Goal: Information Seeking & Learning: Check status

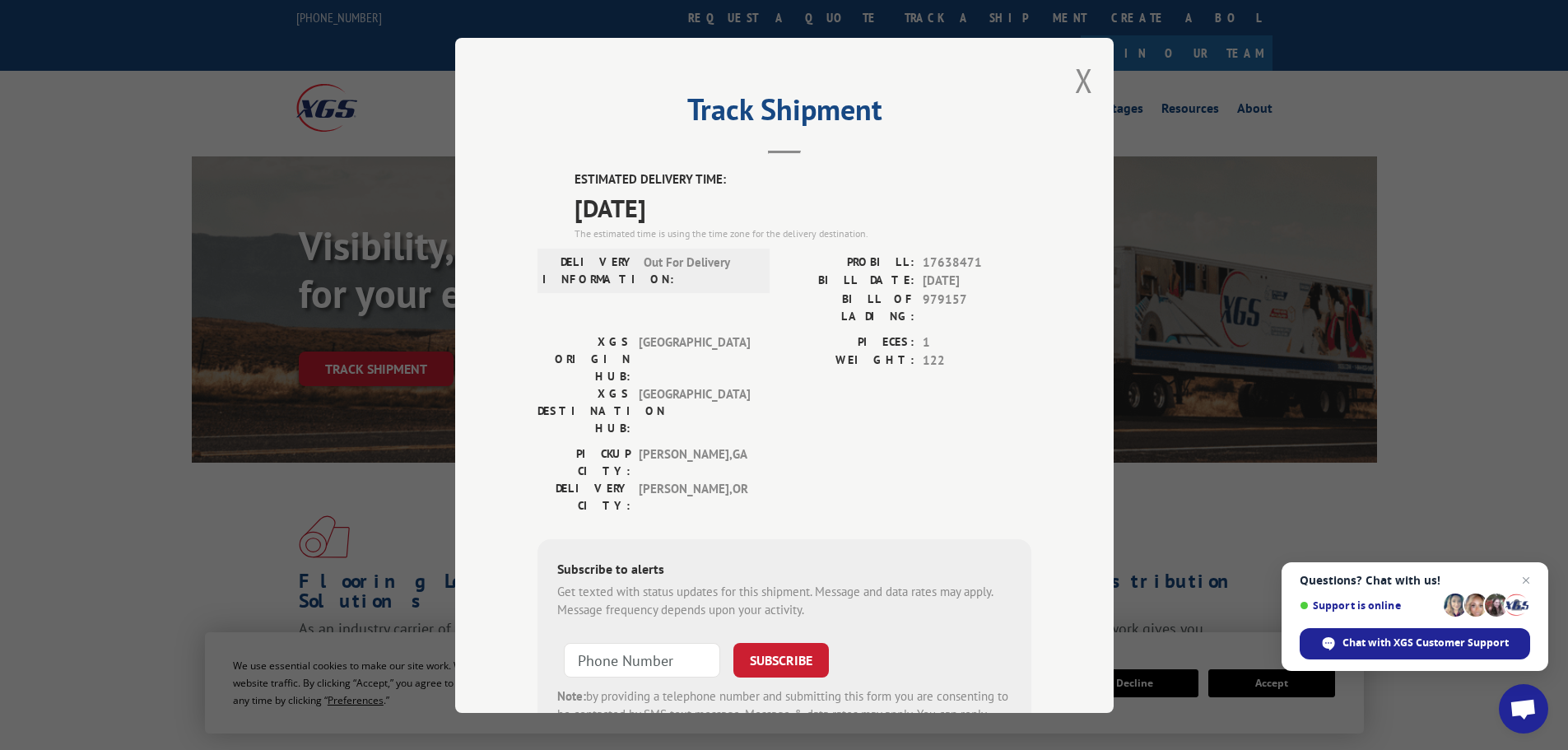
click at [1075, 80] on button "Close modal" at bounding box center [1084, 80] width 18 height 43
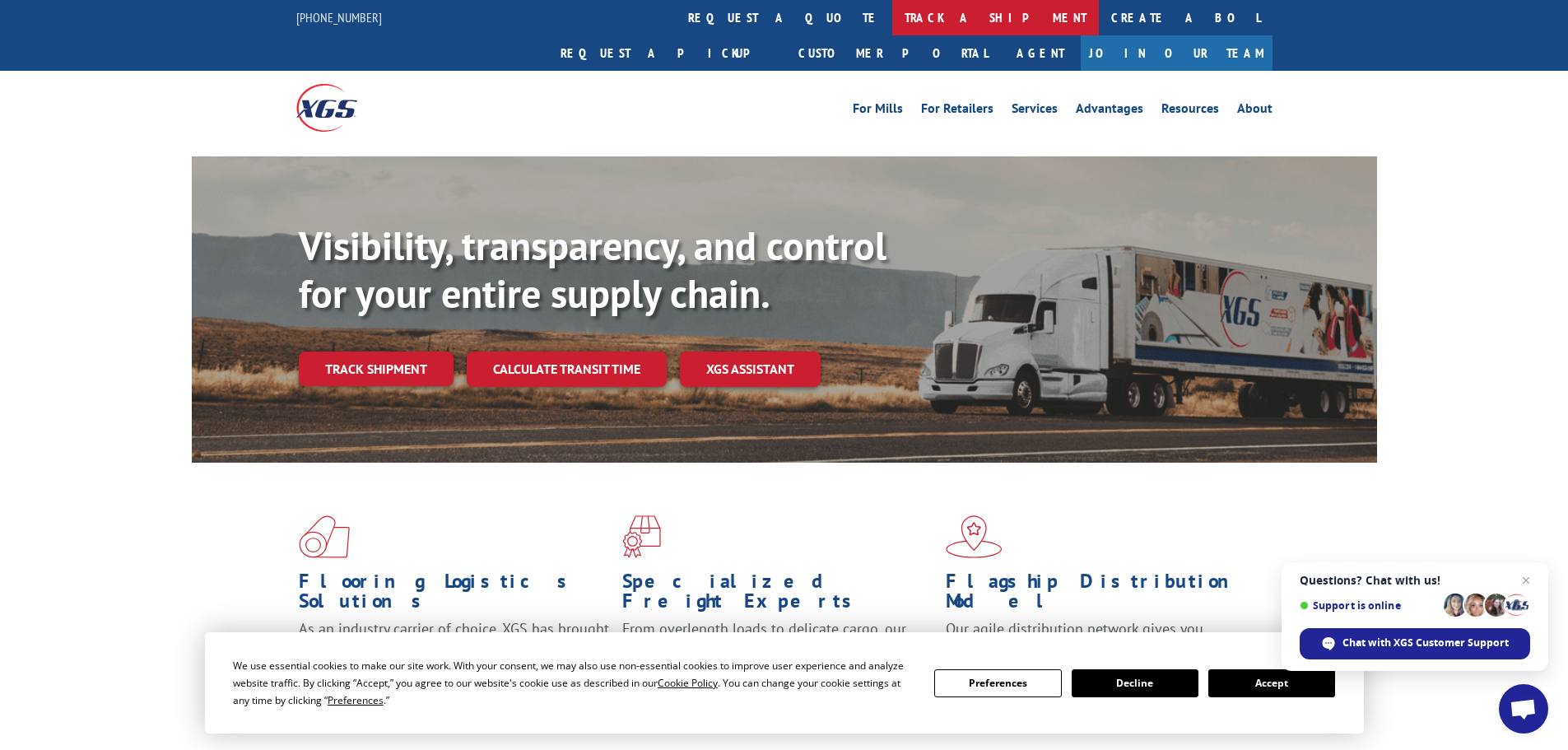
click at [892, 14] on link "track a shipment" at bounding box center [995, 17] width 207 height 35
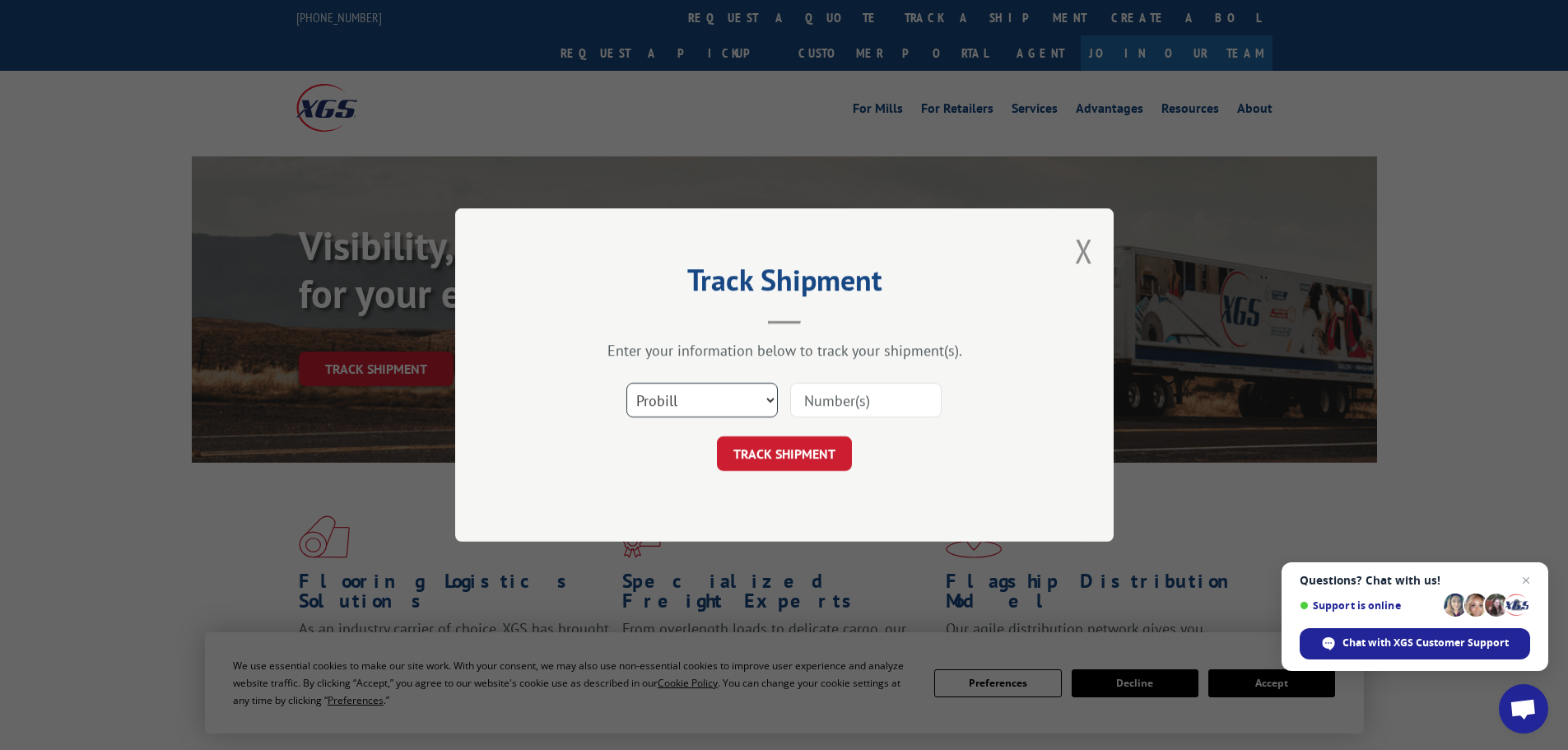
click at [669, 411] on select "Select category... Probill BOL PO" at bounding box center [702, 399] width 152 height 34
select select "bol"
click at [626, 382] on select "Select category... Probill BOL PO" at bounding box center [702, 399] width 152 height 34
click at [809, 397] on input at bounding box center [866, 399] width 152 height 34
paste input "7042696"
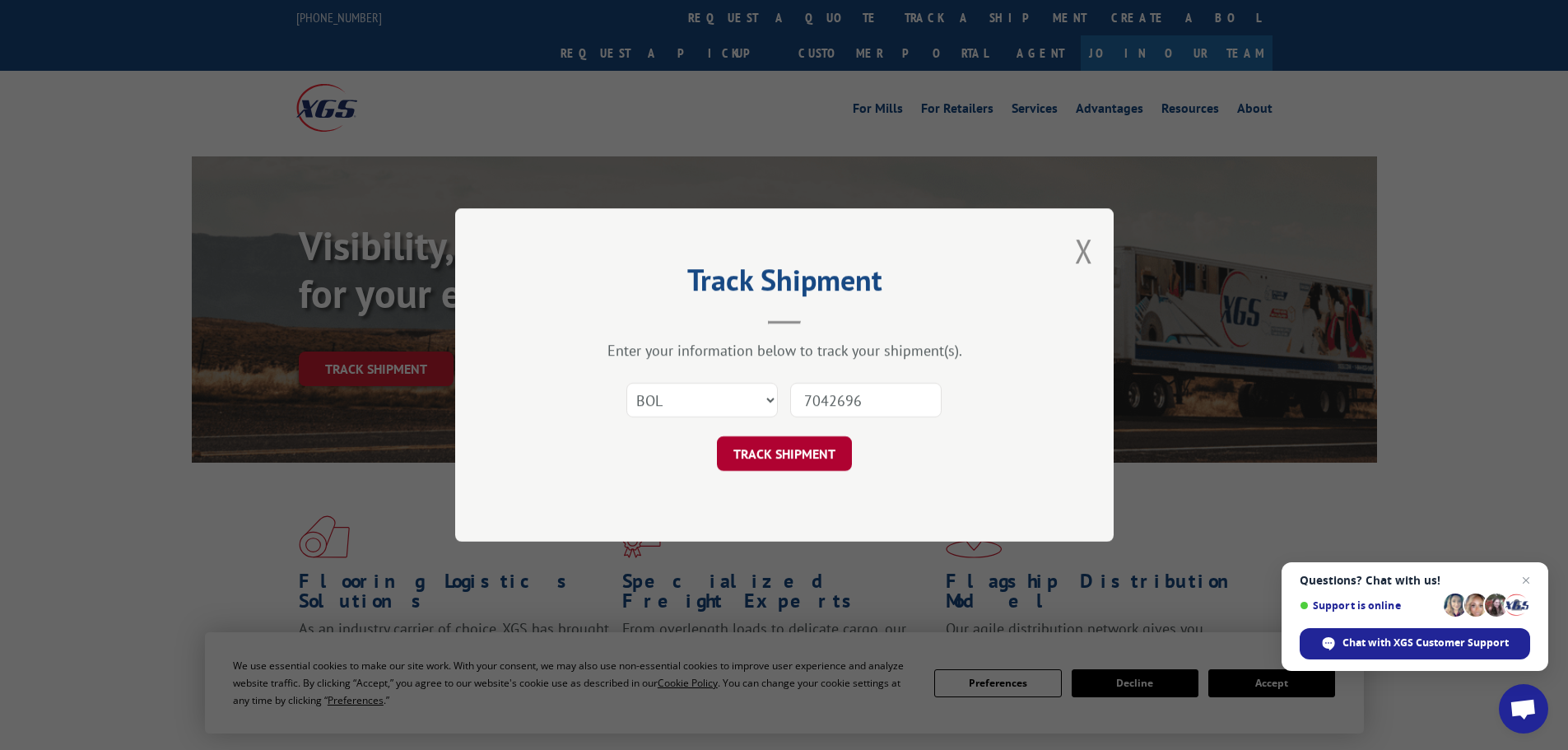
type input "7042696"
click at [776, 450] on button "TRACK SHIPMENT" at bounding box center [784, 454] width 135 height 34
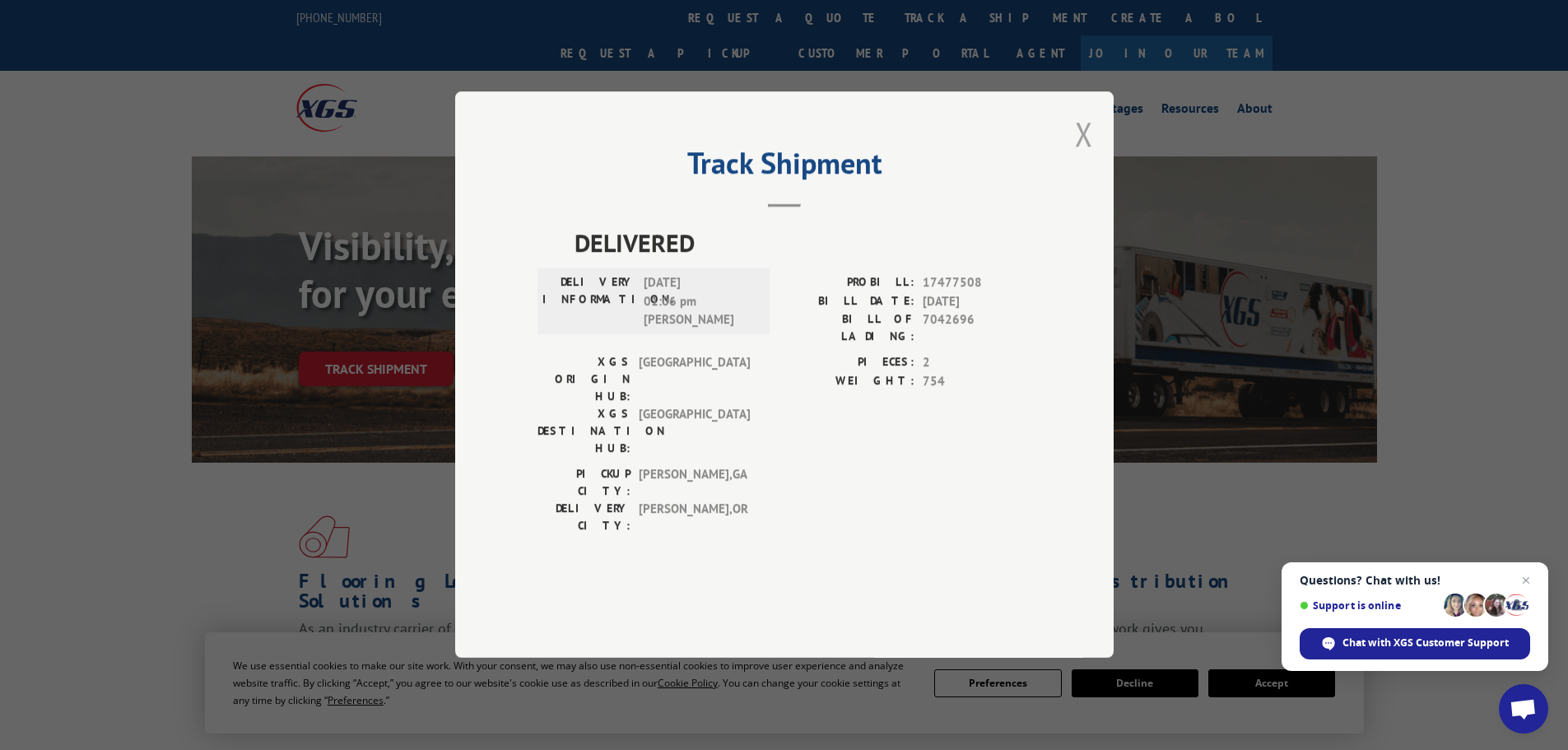
click at [1089, 155] on button "Close modal" at bounding box center [1084, 134] width 18 height 43
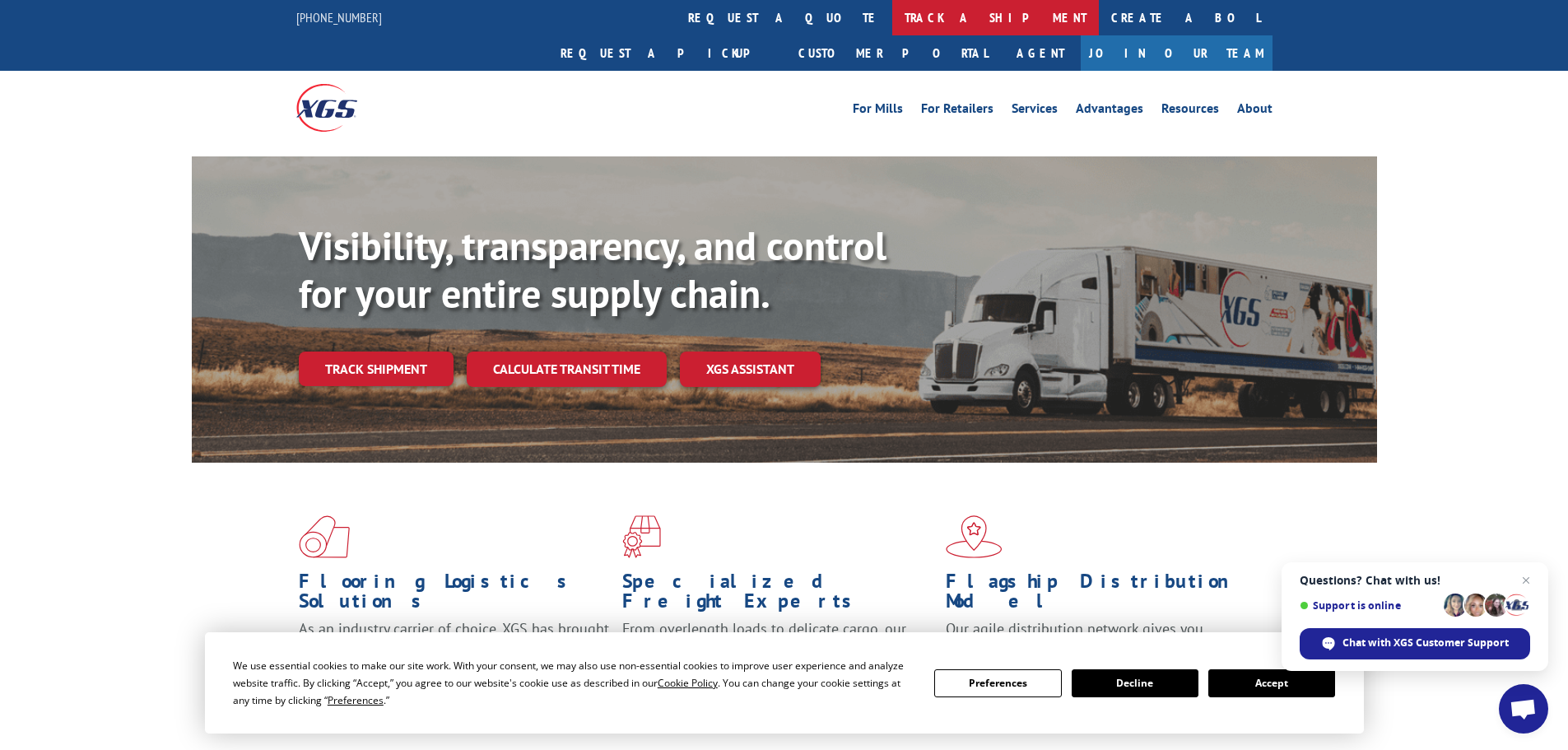
click at [892, 22] on link "track a shipment" at bounding box center [995, 17] width 207 height 35
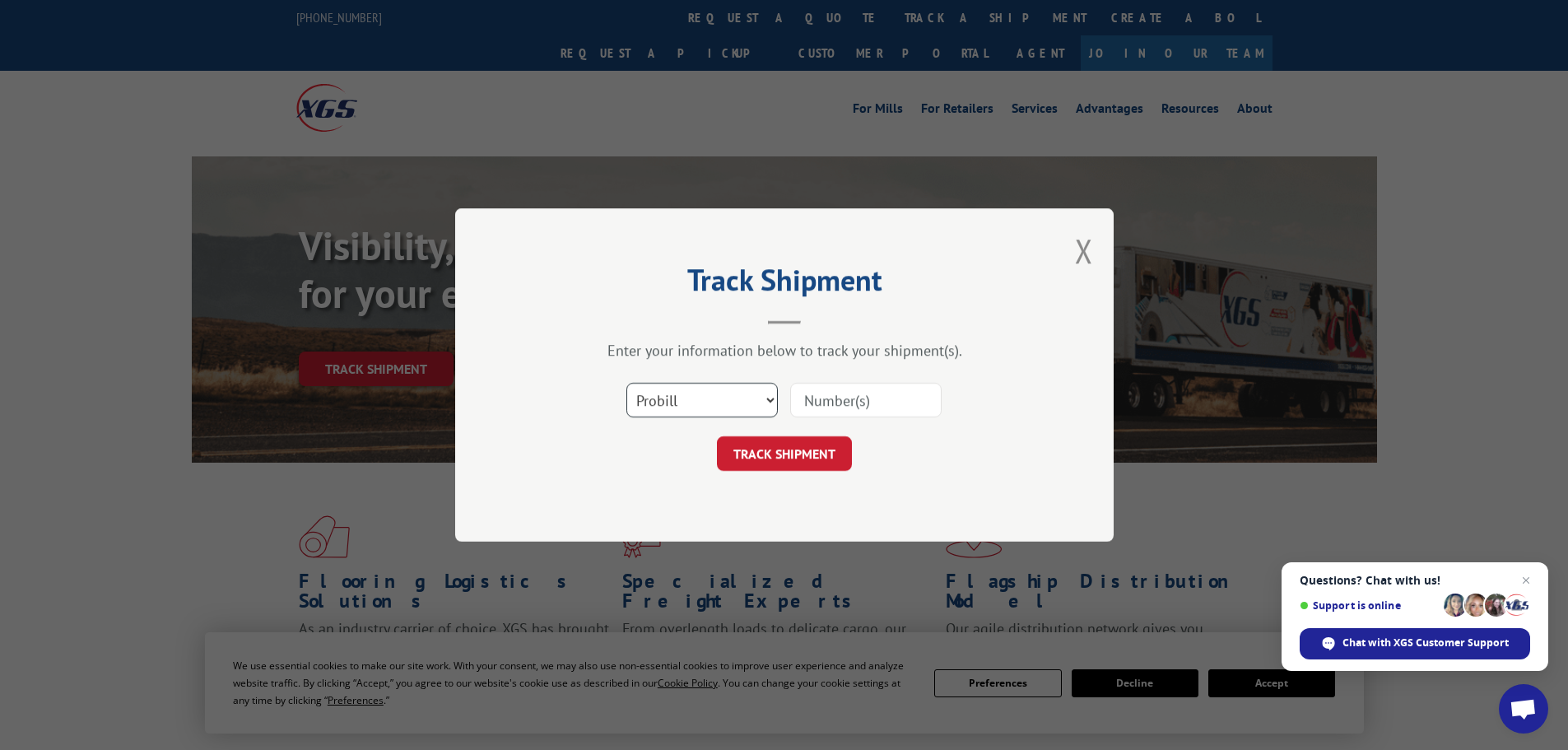
click at [647, 407] on select "Select category... Probill BOL PO" at bounding box center [702, 399] width 152 height 34
select select "bol"
click at [626, 382] on select "Select category... Probill BOL PO" at bounding box center [702, 399] width 152 height 34
click at [824, 401] on input at bounding box center [866, 399] width 152 height 34
paste input "979157"
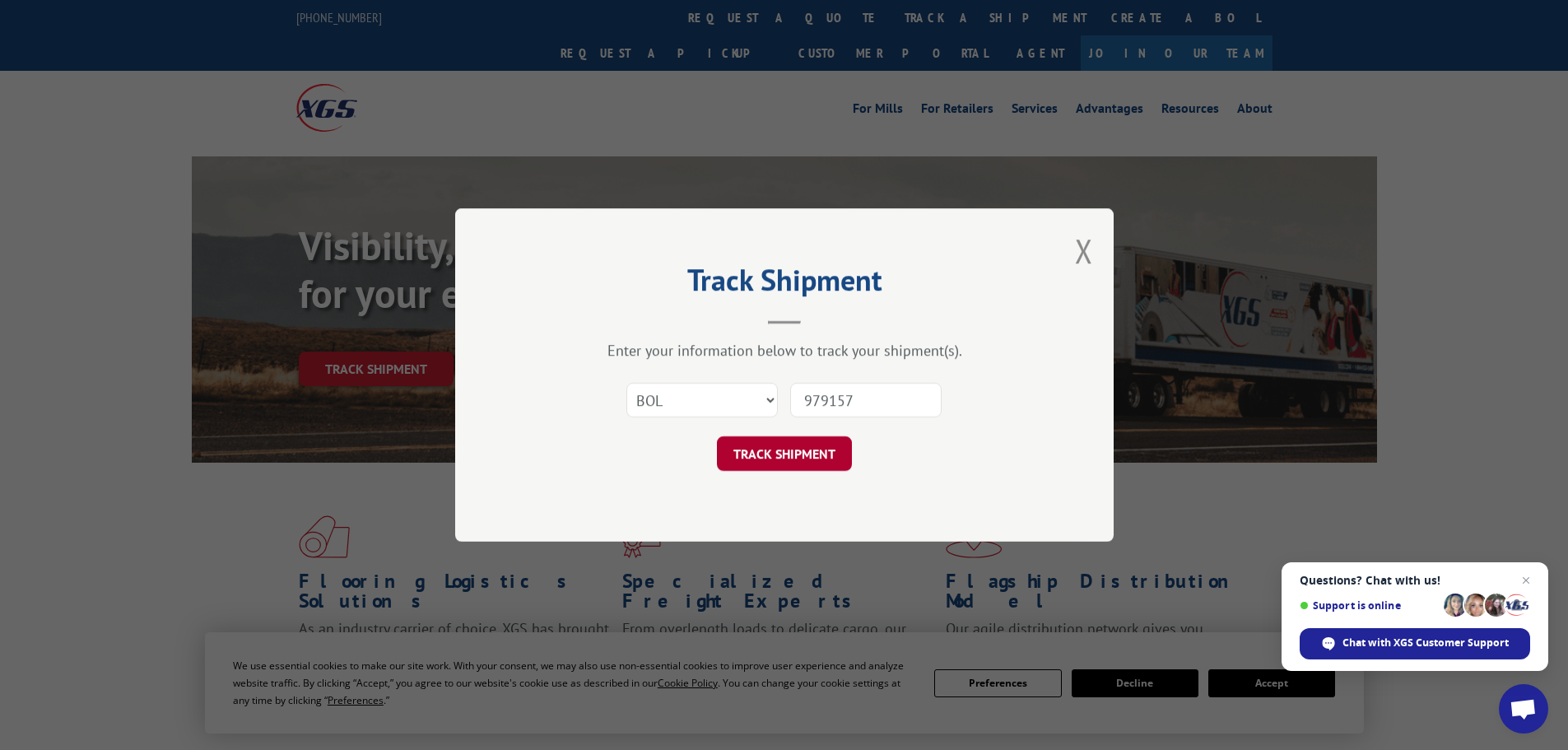
type input "979157"
click at [778, 456] on button "TRACK SHIPMENT" at bounding box center [784, 454] width 135 height 34
